Goal: Register for event/course

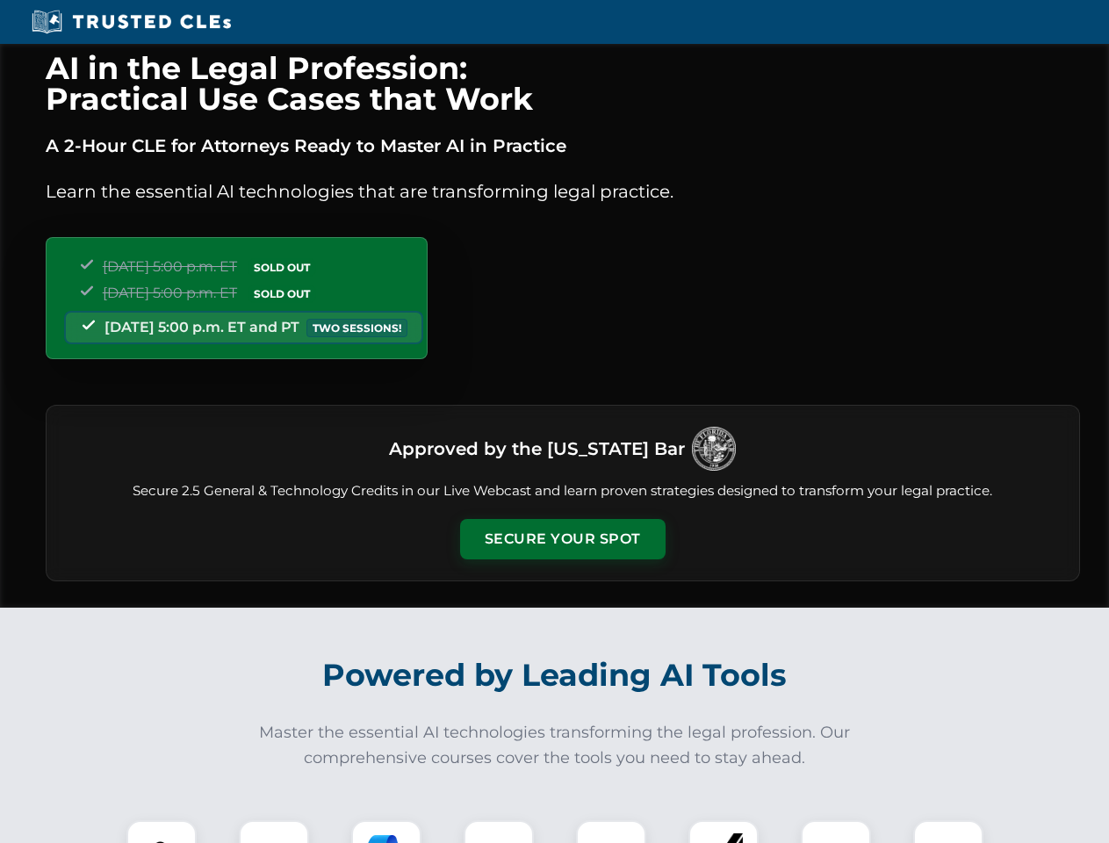
click at [562, 539] on button "Secure Your Spot" at bounding box center [562, 539] width 205 height 40
click at [162, 831] on img at bounding box center [161, 855] width 51 height 51
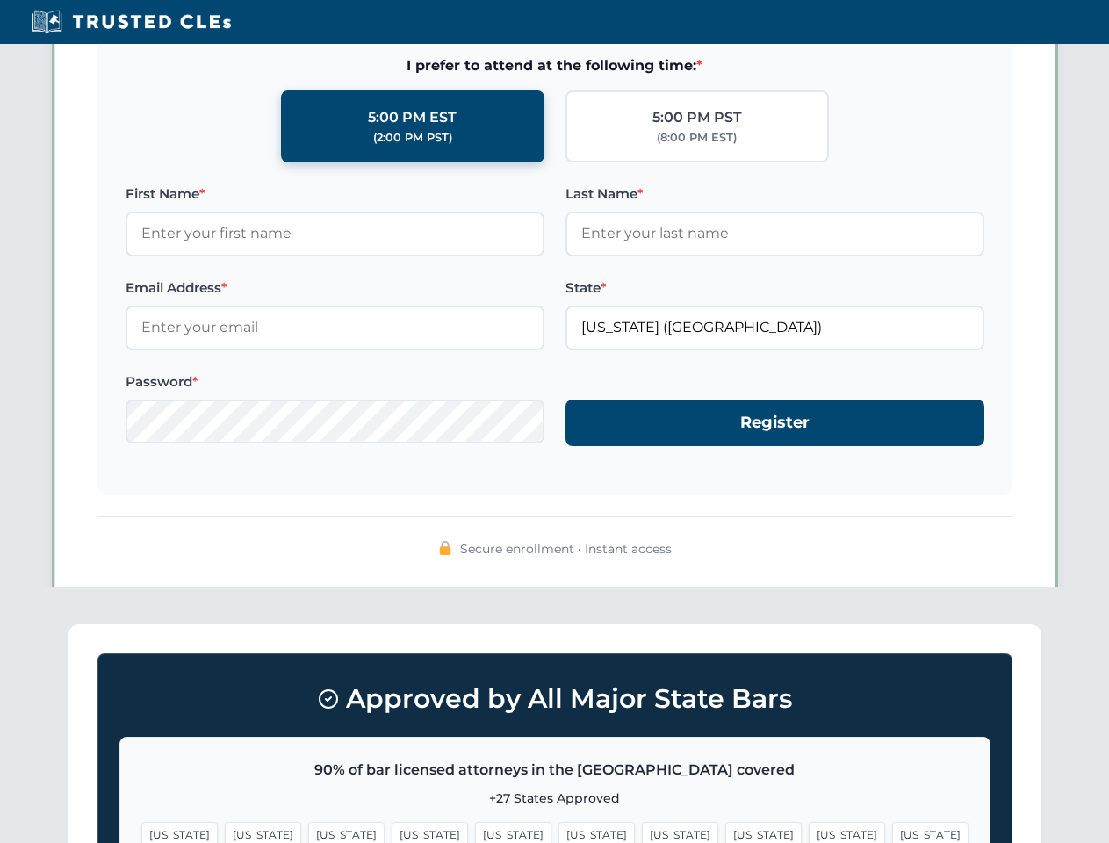
click at [642, 831] on span "[US_STATE]" at bounding box center [680, 834] width 76 height 25
click at [808, 831] on span "[US_STATE]" at bounding box center [846, 834] width 76 height 25
